Goal: Task Accomplishment & Management: Manage account settings

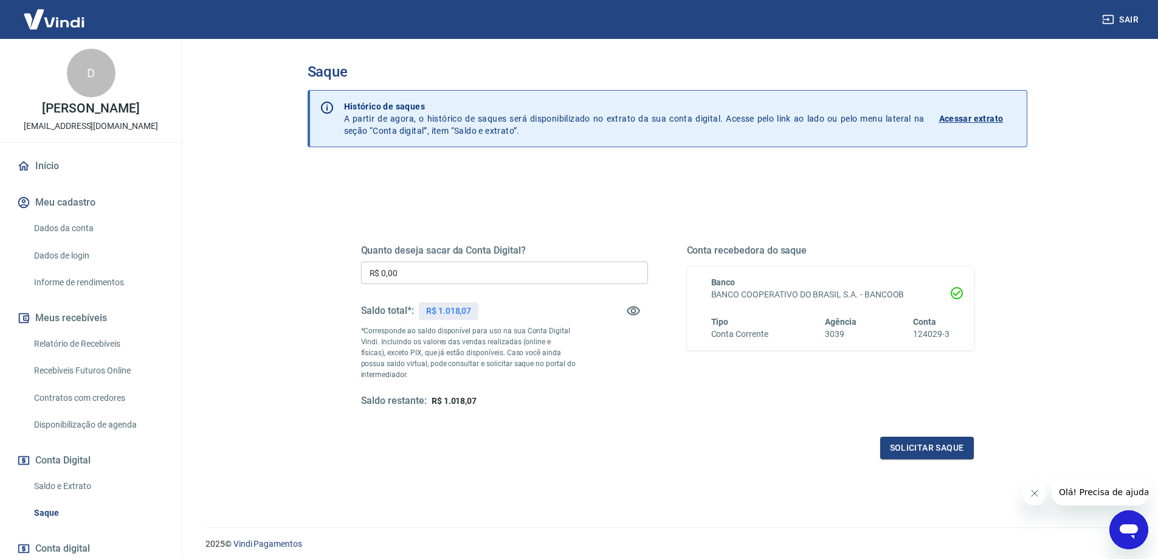
click at [59, 21] on img at bounding box center [54, 19] width 79 height 37
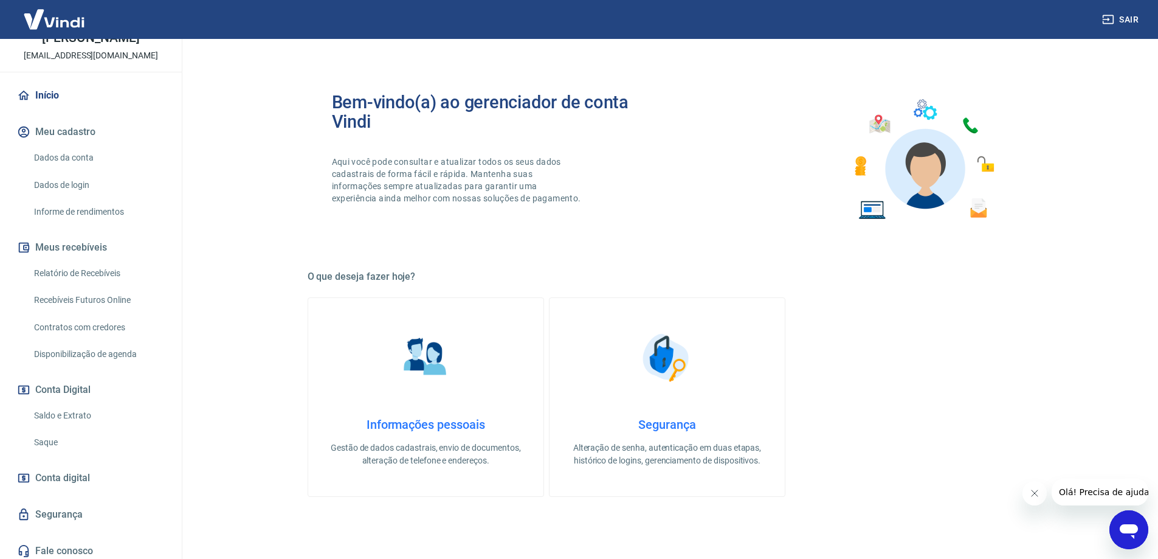
scroll to position [76, 0]
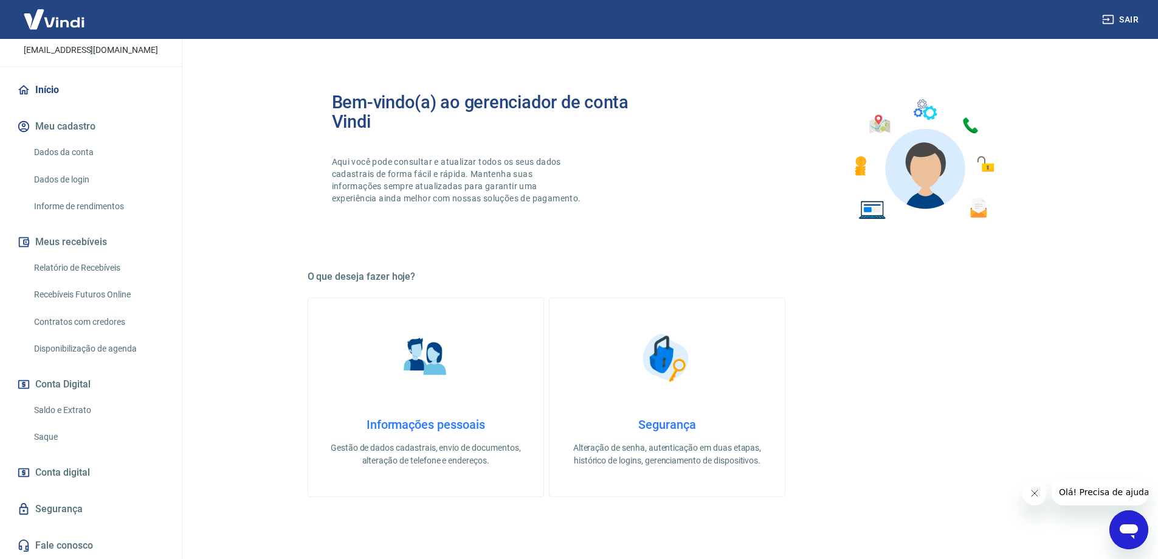
click at [79, 435] on link "Saque" at bounding box center [98, 436] width 138 height 25
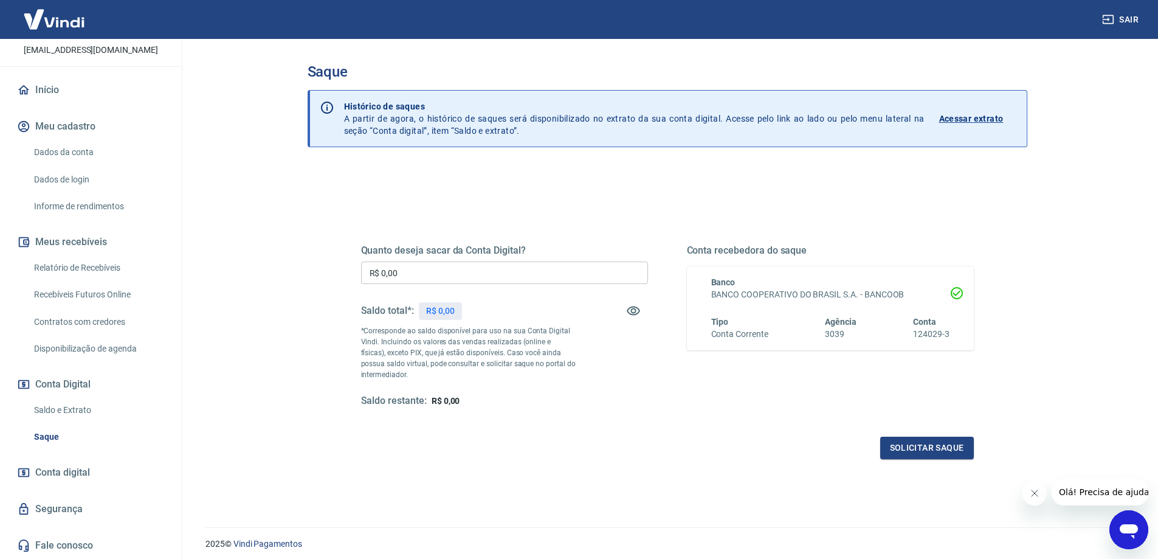
click at [80, 464] on span "Conta digital" at bounding box center [62, 472] width 55 height 17
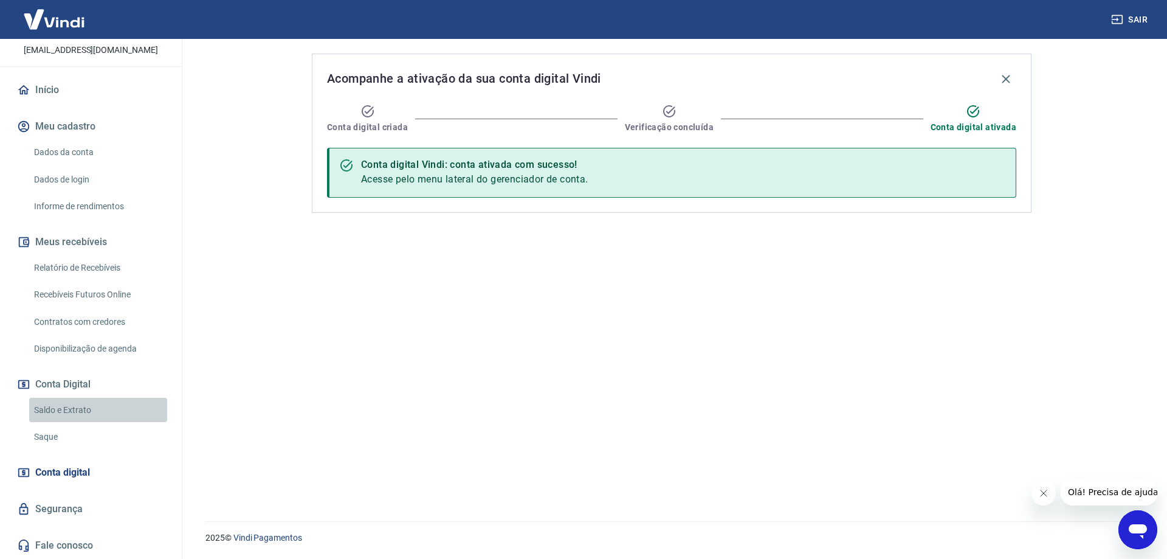
click at [124, 420] on link "Saldo e Extrato" at bounding box center [98, 410] width 138 height 25
